Goal: Task Accomplishment & Management: Manage account settings

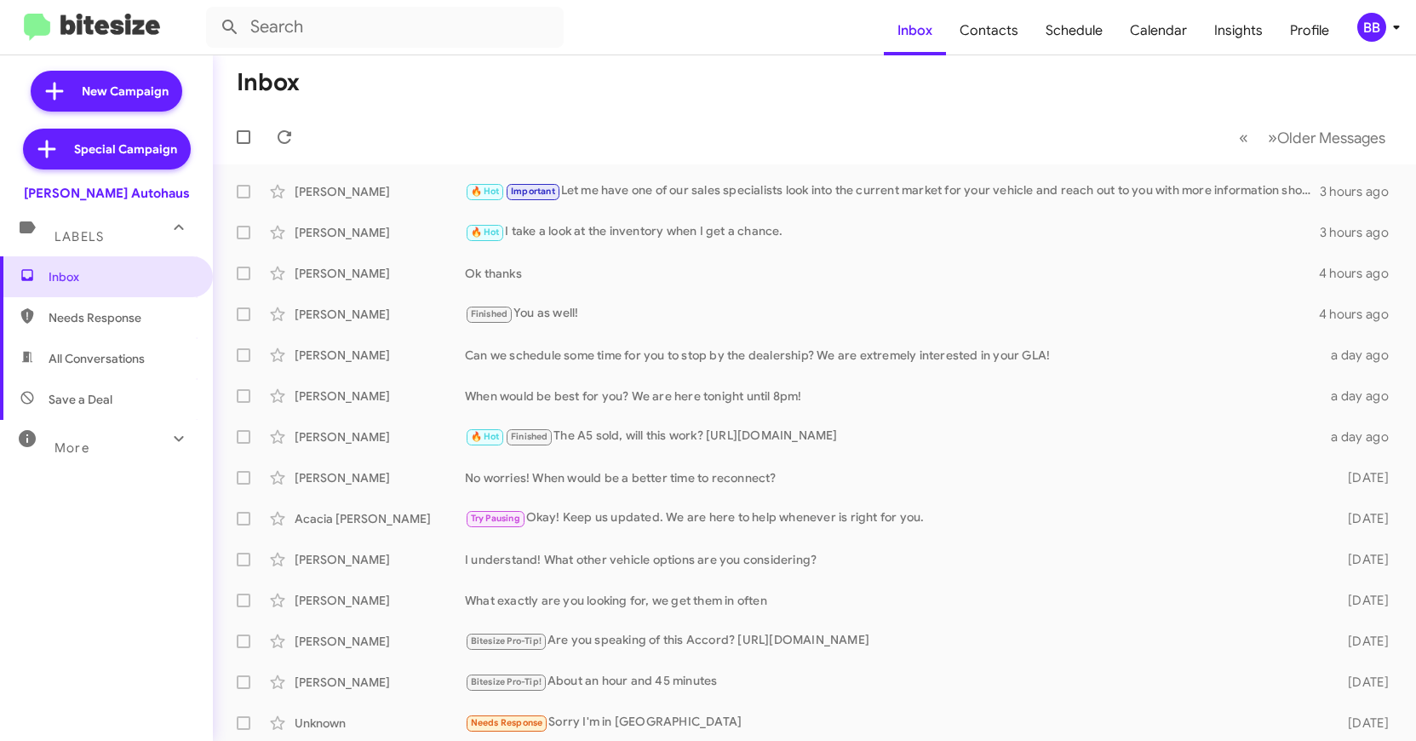
click at [1376, 6] on mat-toolbar "Inbox Contacts Schedule Calendar Insights Profile BB" at bounding box center [708, 27] width 1416 height 54
click at [1372, 24] on div "BB" at bounding box center [1371, 27] width 29 height 29
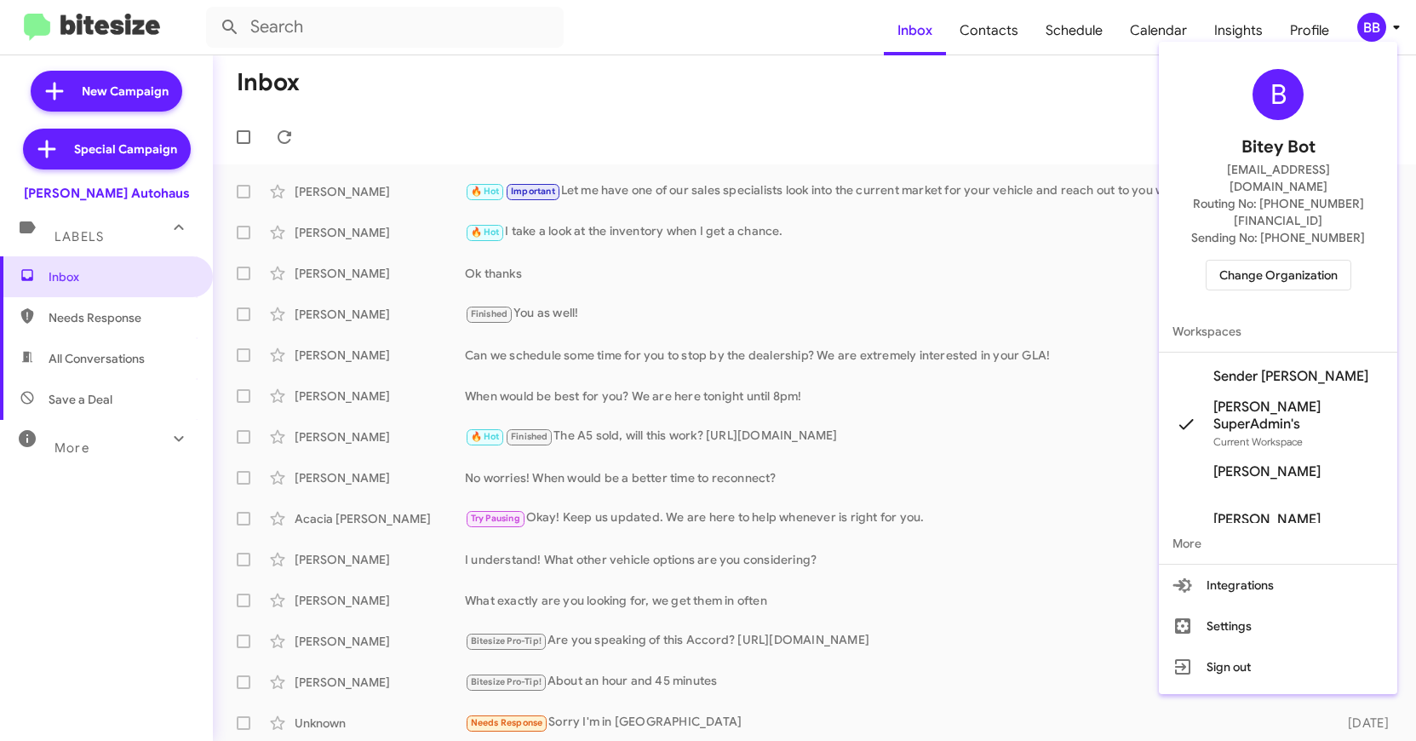
click at [1257, 261] on span "Change Organization" at bounding box center [1278, 275] width 118 height 29
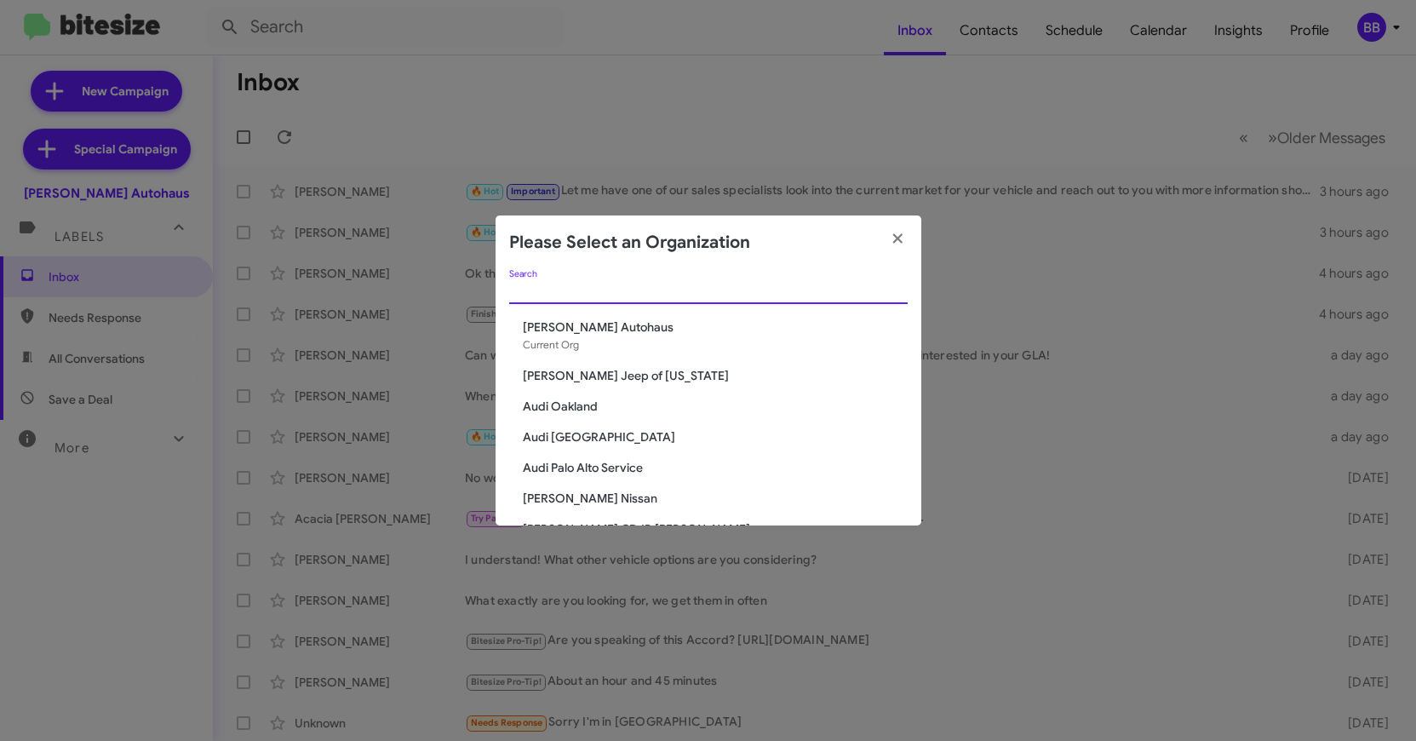
click at [536, 289] on input "Search" at bounding box center [708, 291] width 398 height 14
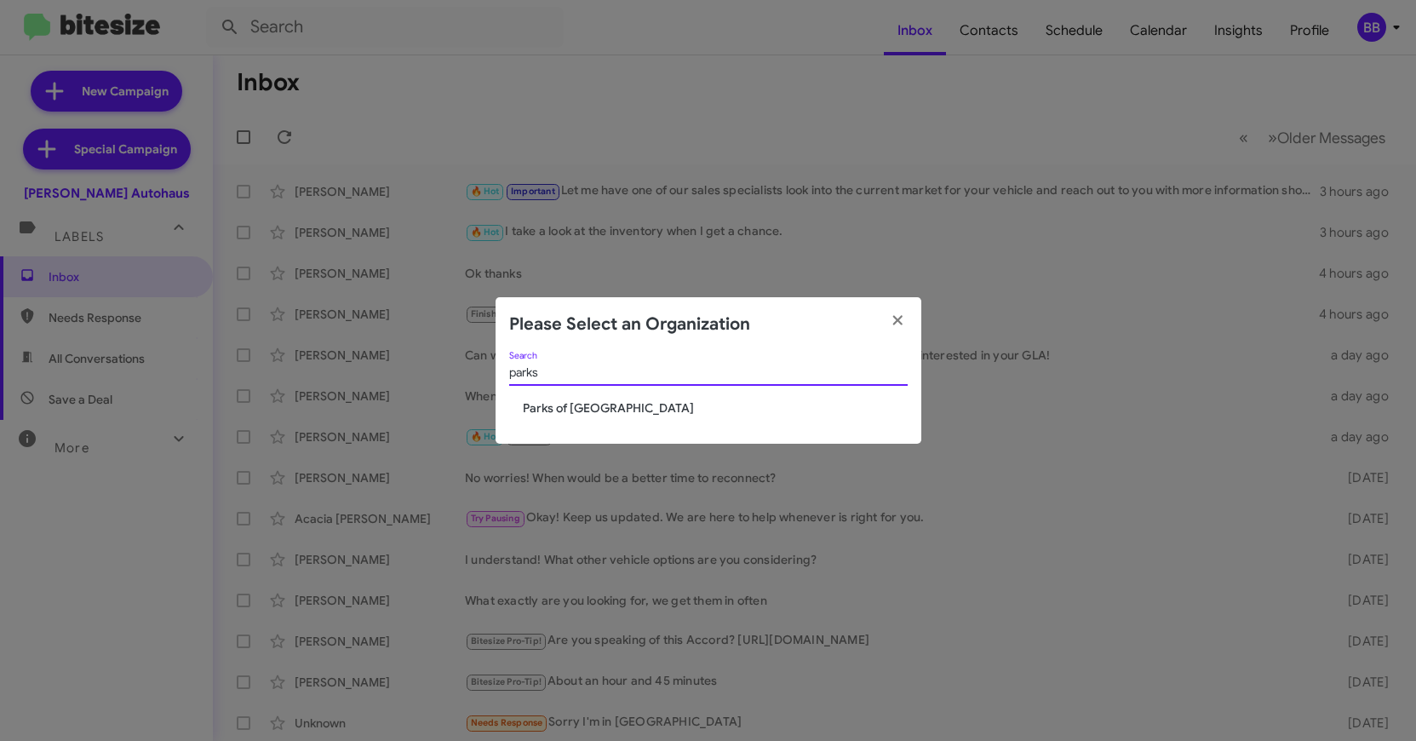
type input "parks"
click at [565, 410] on span "Parks of [GEOGRAPHIC_DATA]" at bounding box center [715, 407] width 385 height 17
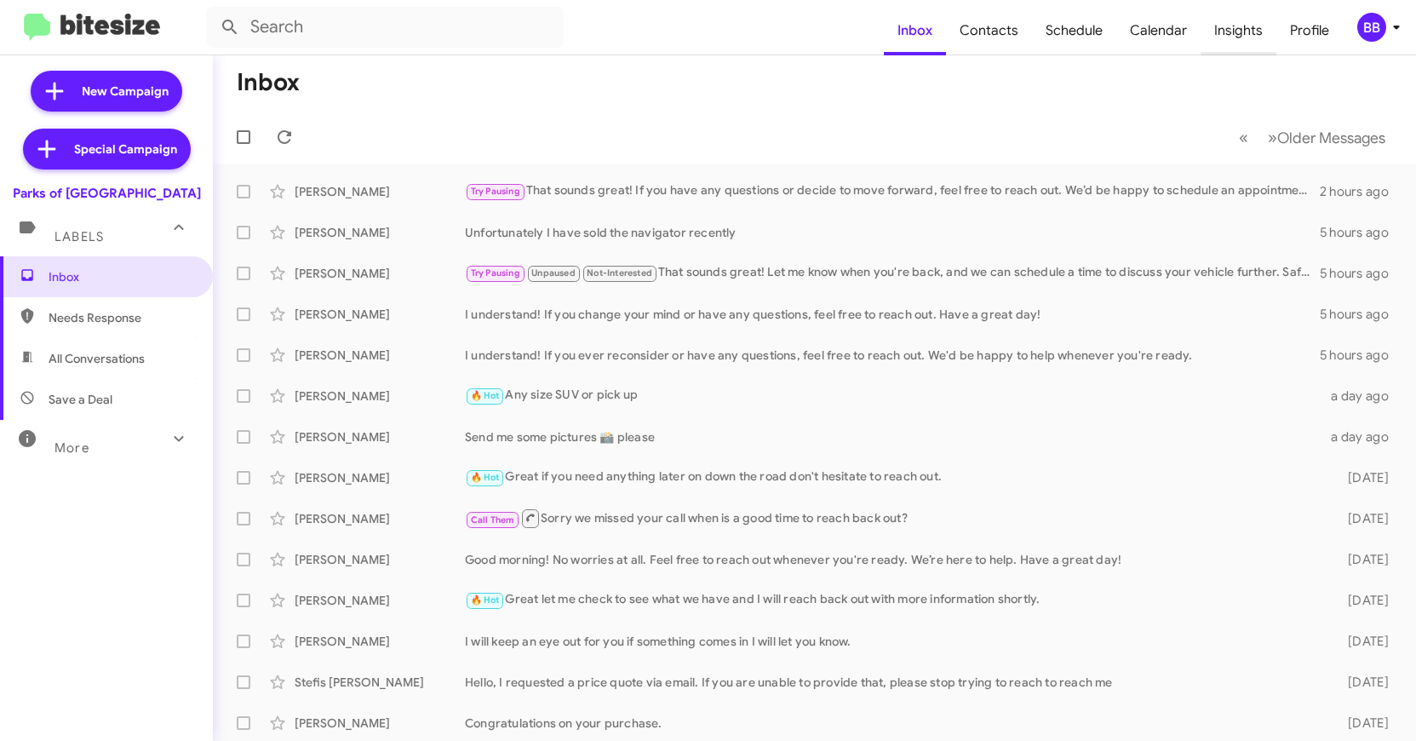
click at [1240, 37] on span "Insights" at bounding box center [1238, 30] width 76 height 49
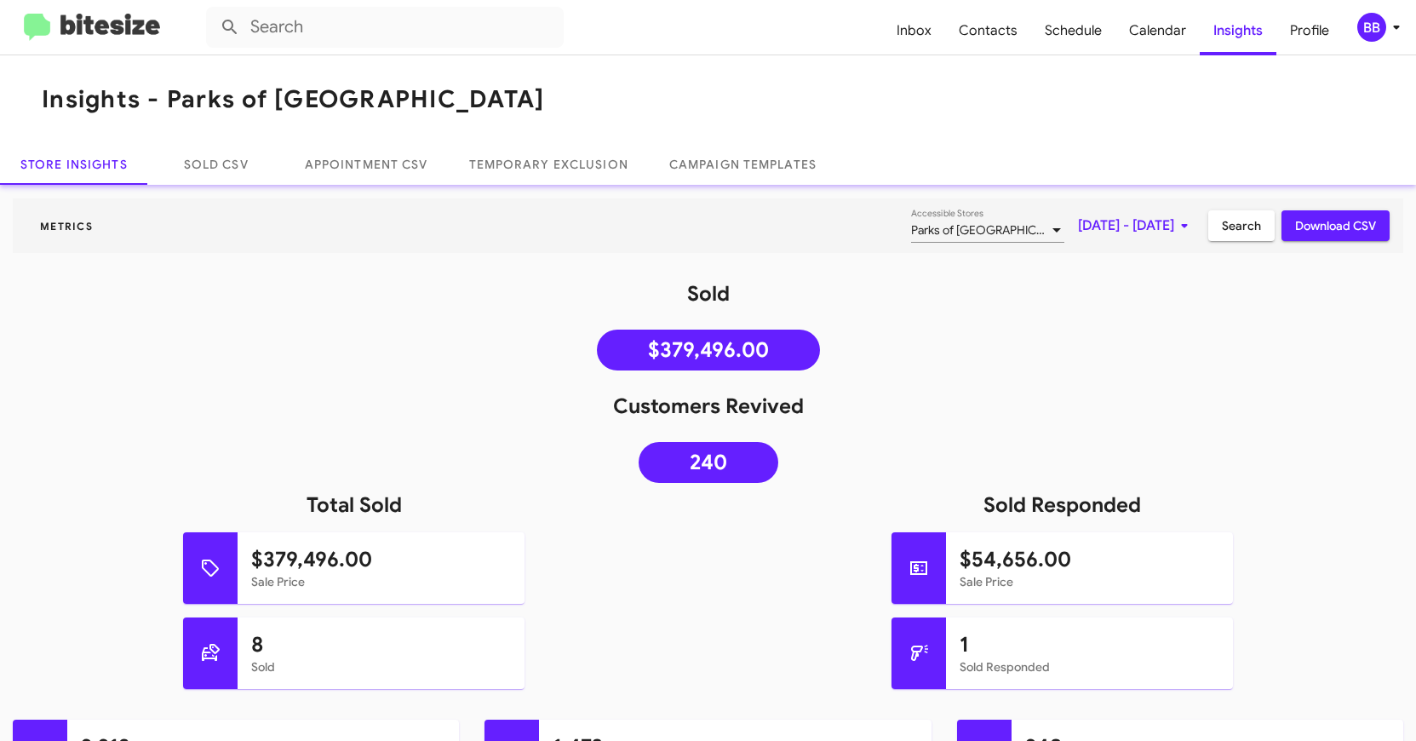
click at [1140, 207] on mat-toolbar "Metrics Parks of [GEOGRAPHIC_DATA] Accessible Stores [DATE] - [DATE] Search Dow…" at bounding box center [708, 225] width 1390 height 54
click at [1134, 222] on span "[DATE] - [DATE]" at bounding box center [1136, 225] width 117 height 31
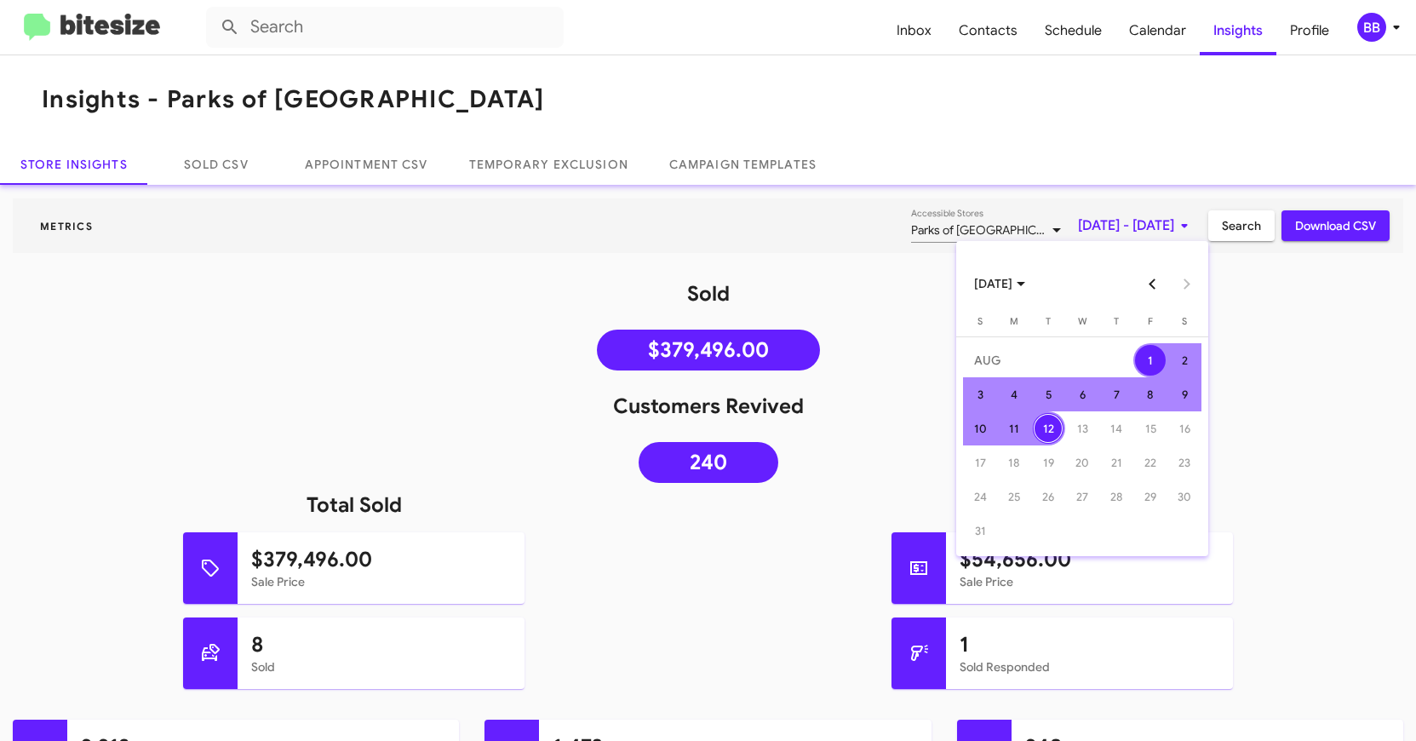
click at [1156, 288] on button "Previous month" at bounding box center [1153, 283] width 34 height 34
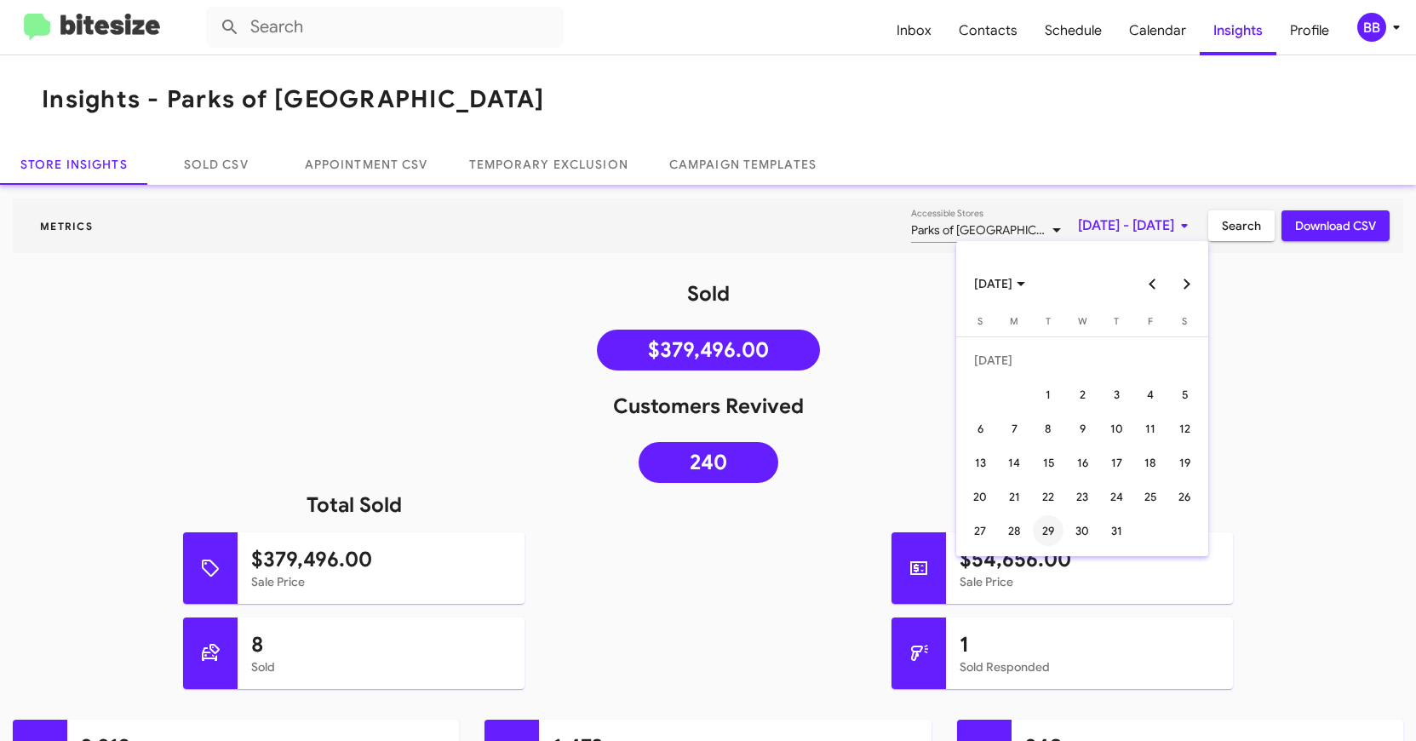
click at [1048, 515] on div "29" at bounding box center [1048, 530] width 31 height 31
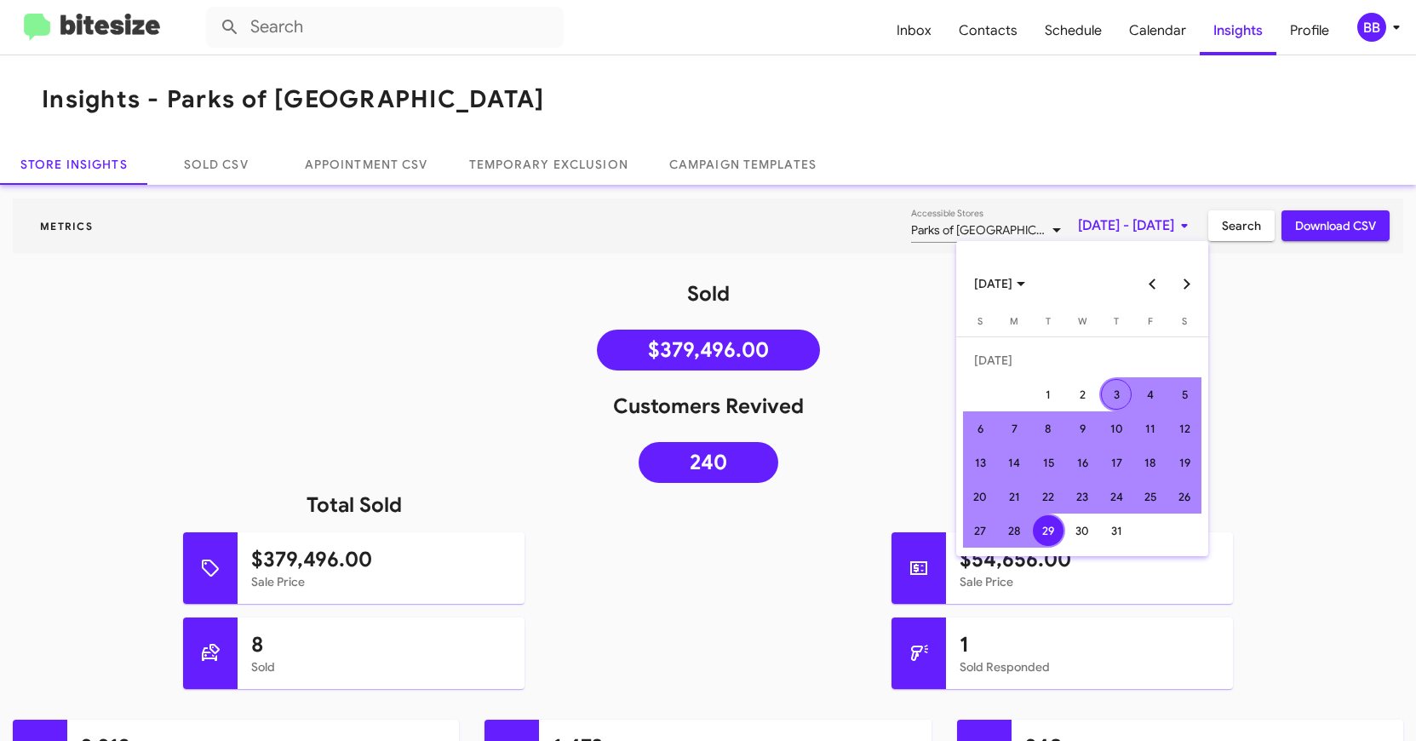
click at [1189, 283] on button "Next month" at bounding box center [1187, 283] width 34 height 34
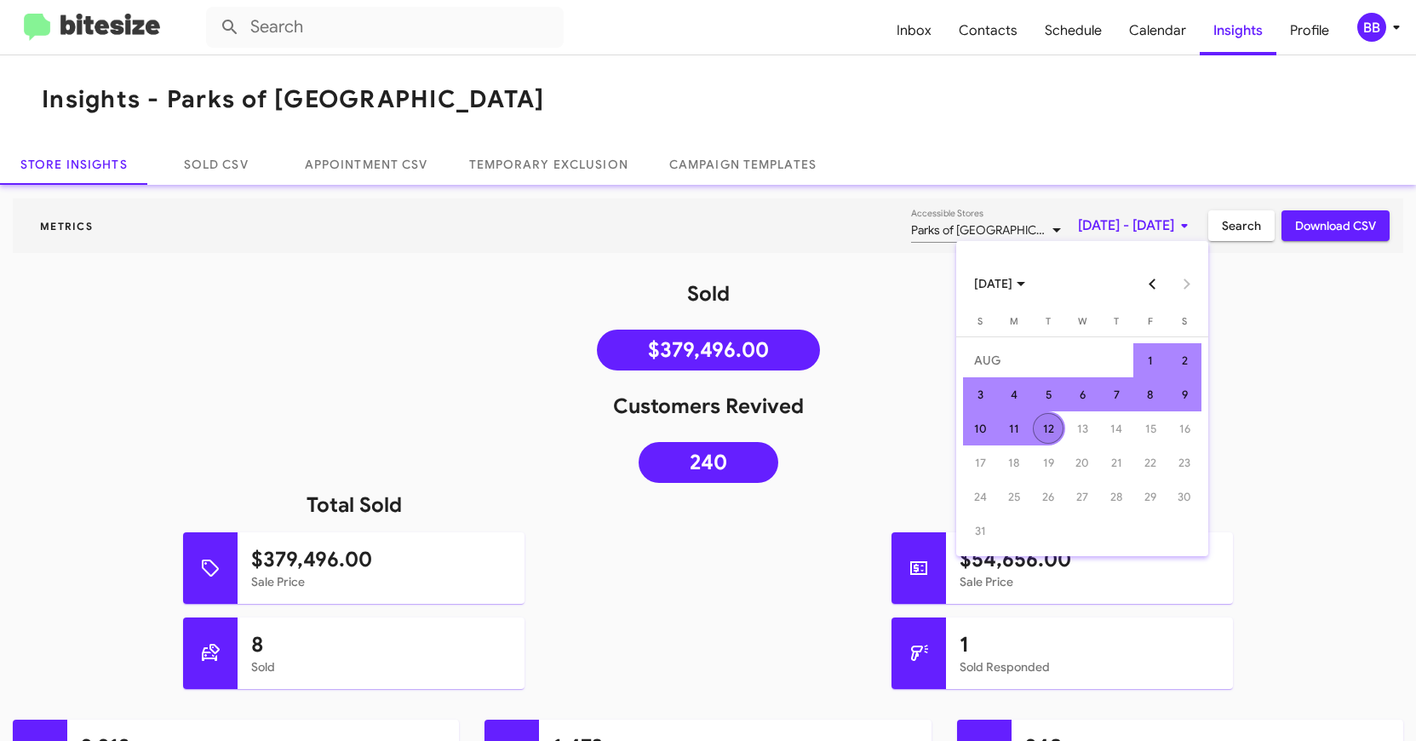
click at [1051, 431] on div "12" at bounding box center [1048, 428] width 31 height 31
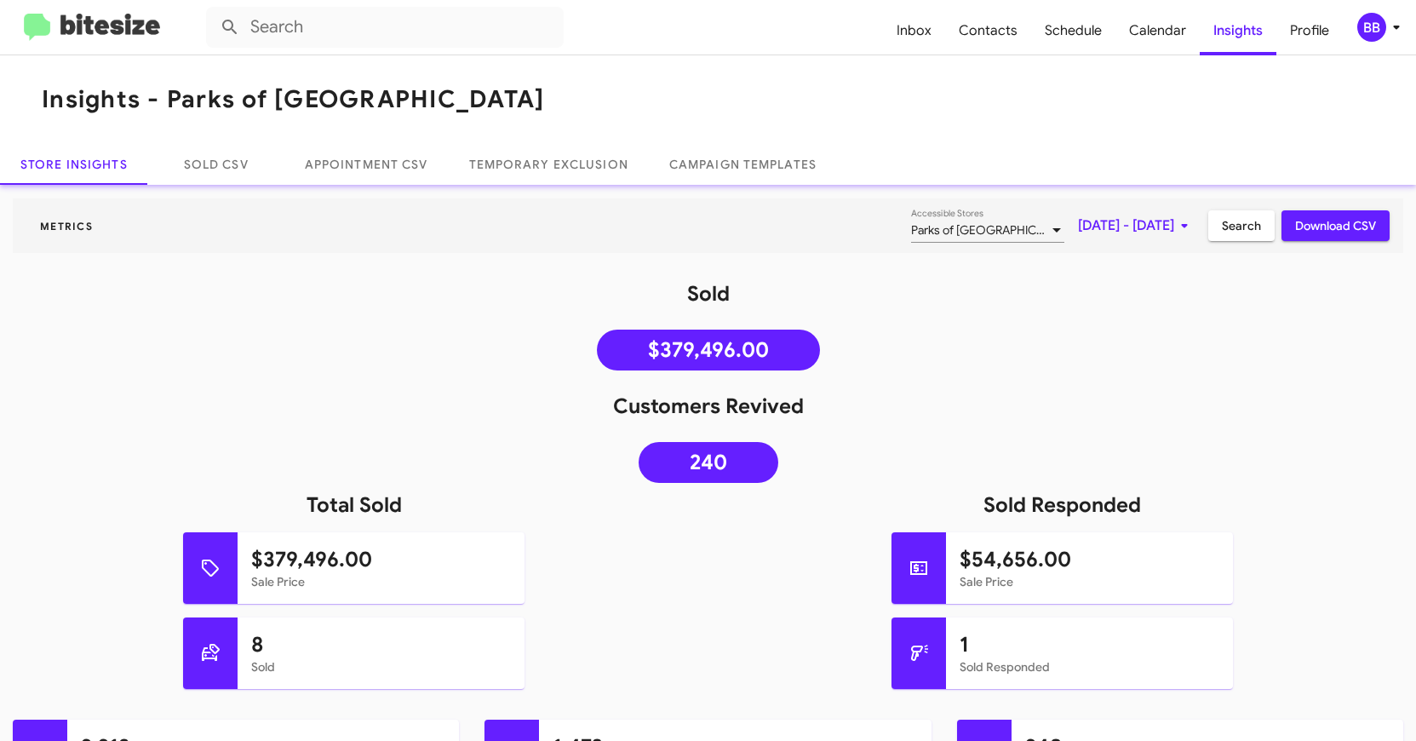
click at [1250, 239] on span "Search" at bounding box center [1241, 225] width 39 height 31
click at [1200, 643] on icon at bounding box center [1209, 641] width 20 height 20
type input "in:sold-verified"
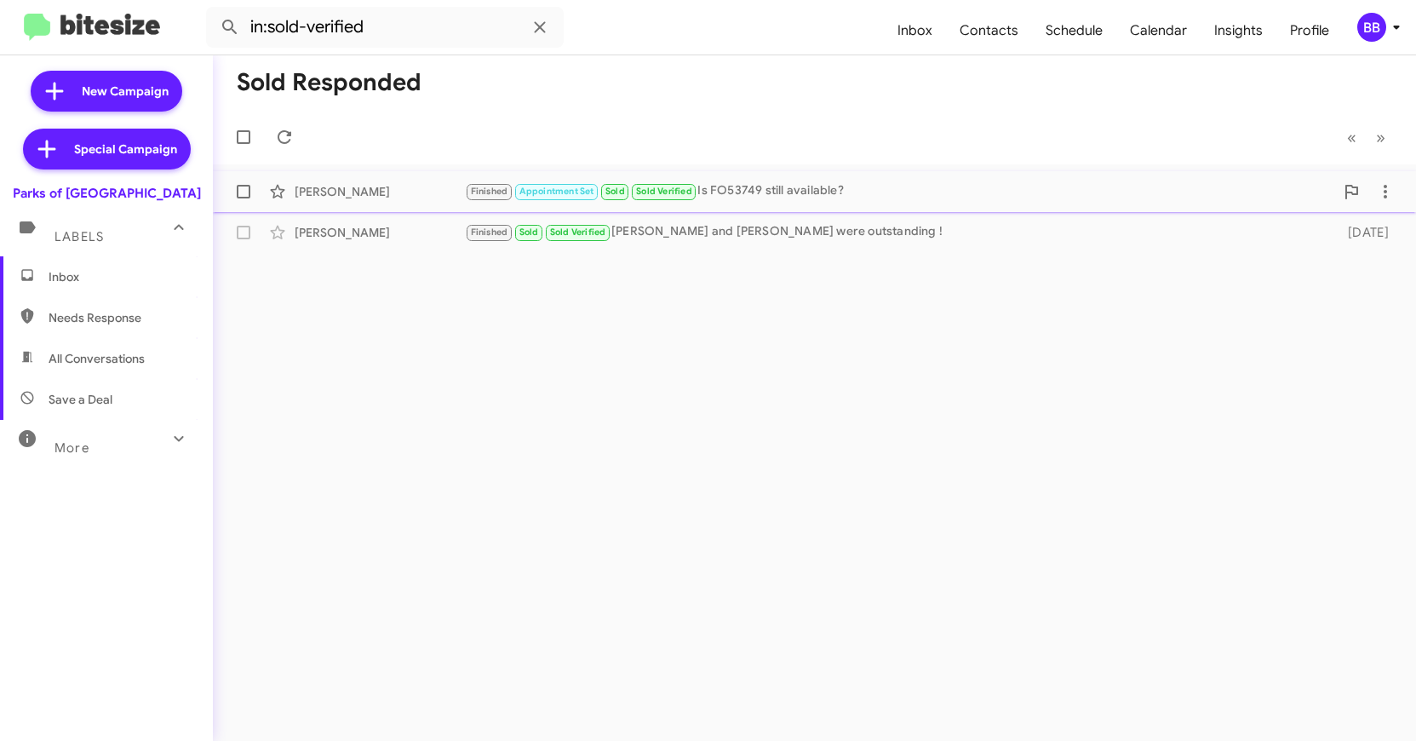
click at [778, 195] on div "Finished Appointment Set Sold Sold Verified Is FO53749 still available?" at bounding box center [899, 191] width 869 height 20
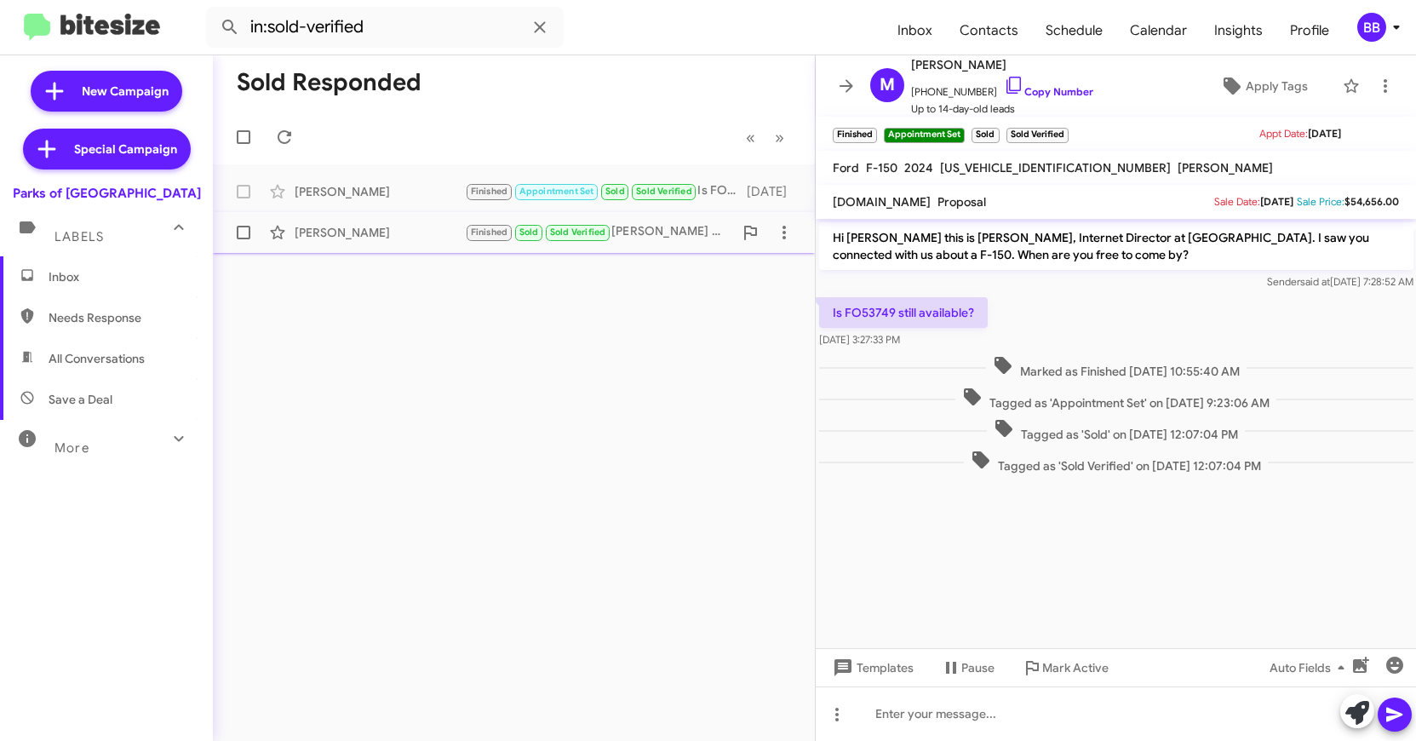
click at [421, 244] on div "[PERSON_NAME] Finished Sold Sold Verified [PERSON_NAME] and [PERSON_NAME] were …" at bounding box center [513, 232] width 575 height 34
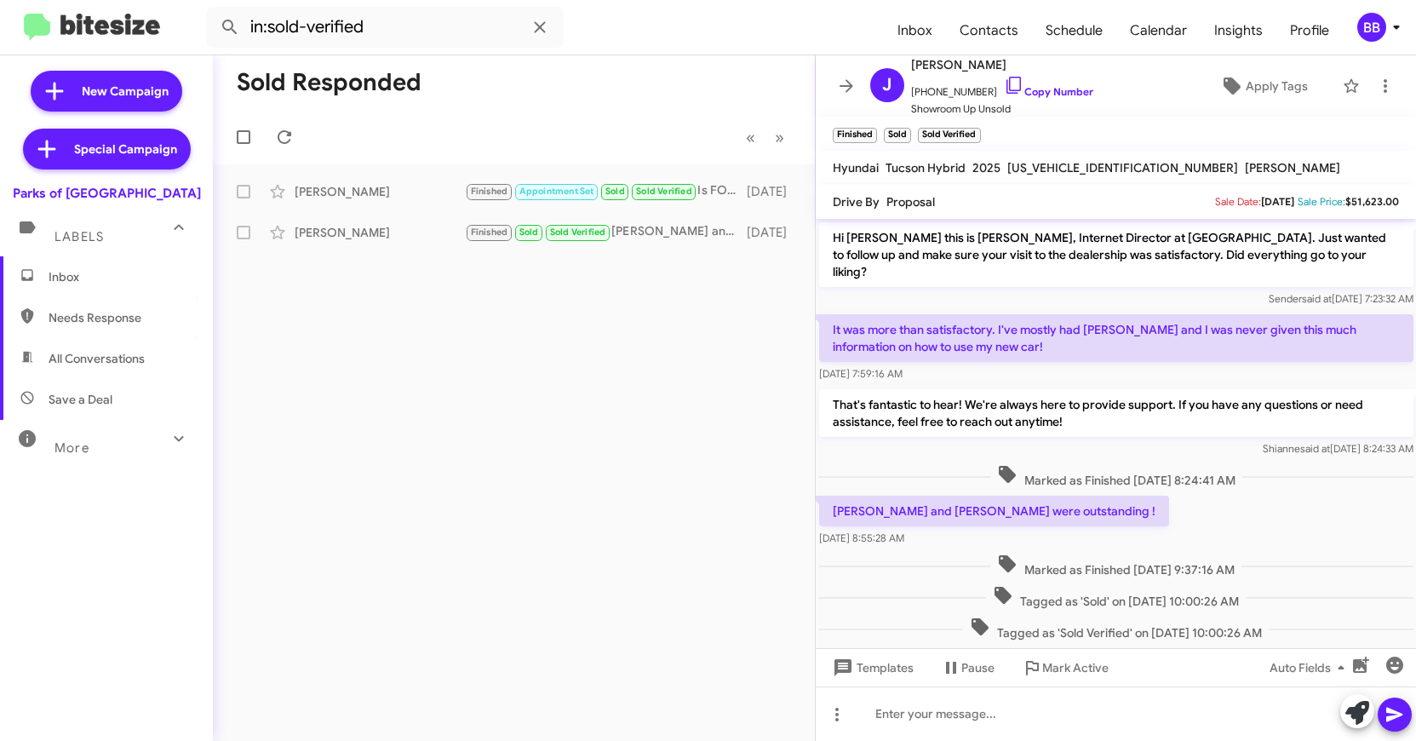
click at [103, 30] on img at bounding box center [92, 28] width 136 height 28
